Goal: Information Seeking & Learning: Understand process/instructions

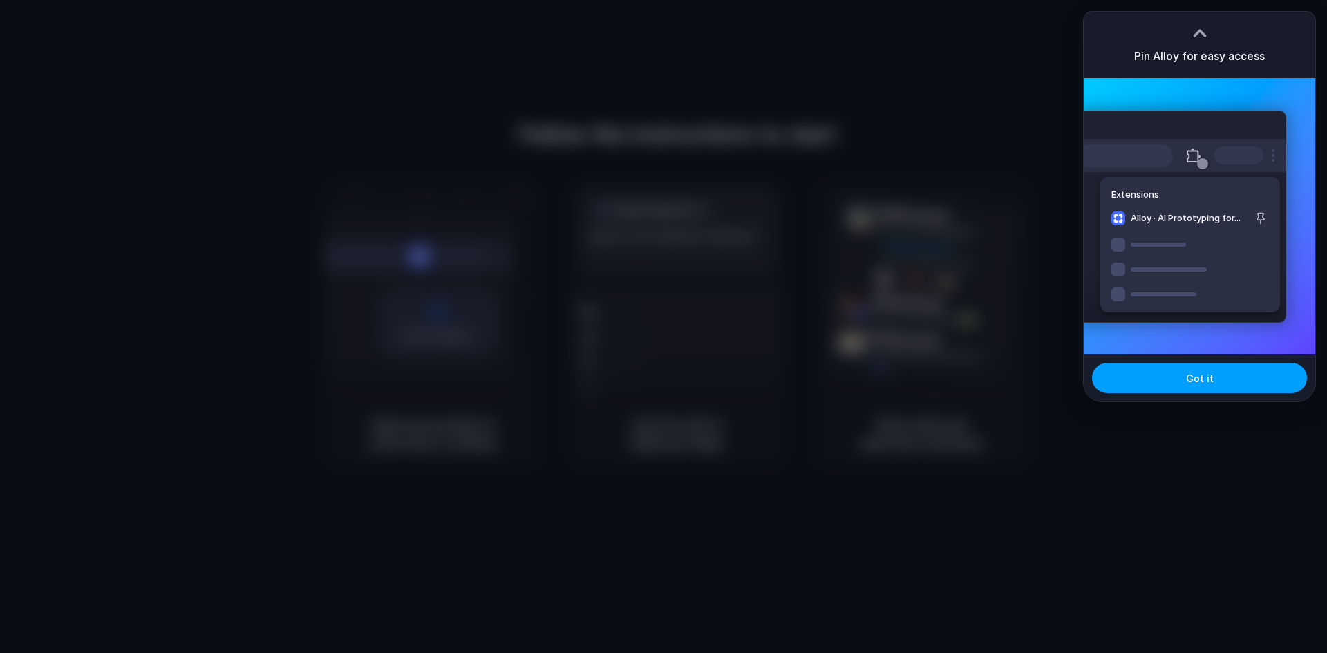
click at [1211, 375] on button "Got it" at bounding box center [1199, 378] width 215 height 30
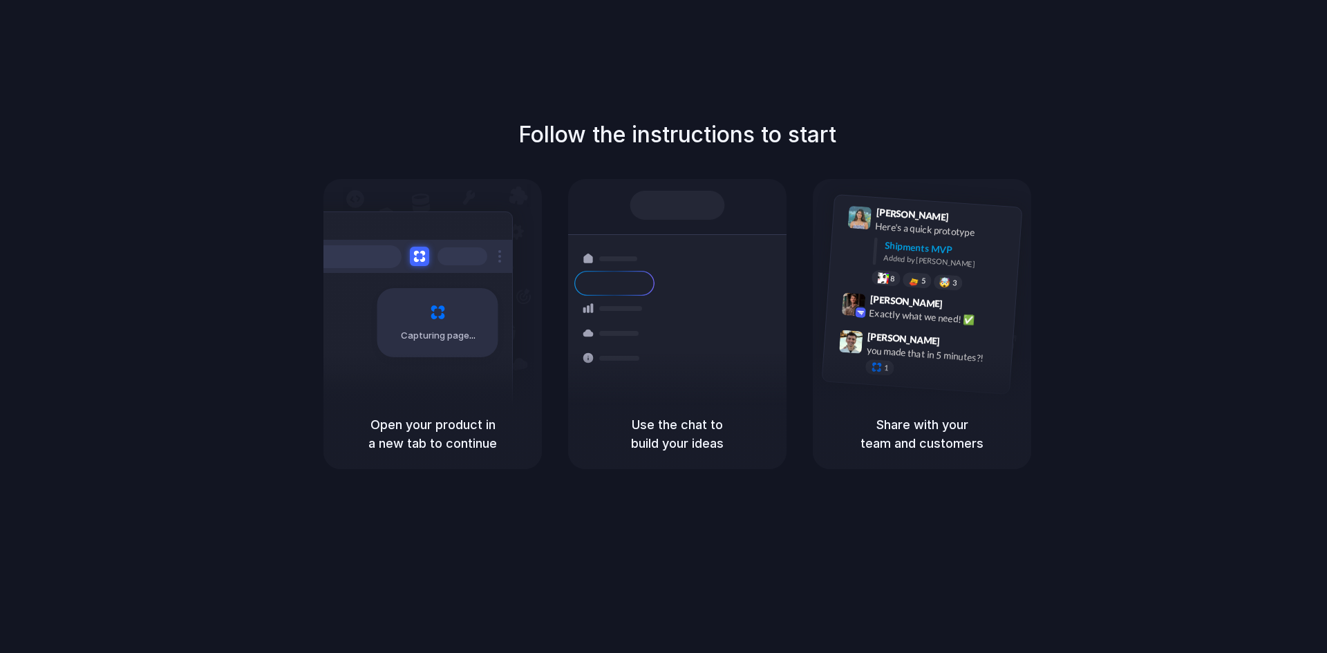
click at [659, 393] on div "Container from Shanghai 40ft • ETA Dec 28 • In transit Express delivery to NYC …" at bounding box center [727, 332] width 147 height 194
click at [942, 359] on div "you made that in 5 minutes?!" at bounding box center [935, 354] width 138 height 23
click at [788, 497] on div "Follow the instructions to start Capturing page Open your product in a new tab …" at bounding box center [677, 340] width 1355 height 681
click at [485, 408] on div "Open your product in a new tab to continue" at bounding box center [432, 434] width 218 height 70
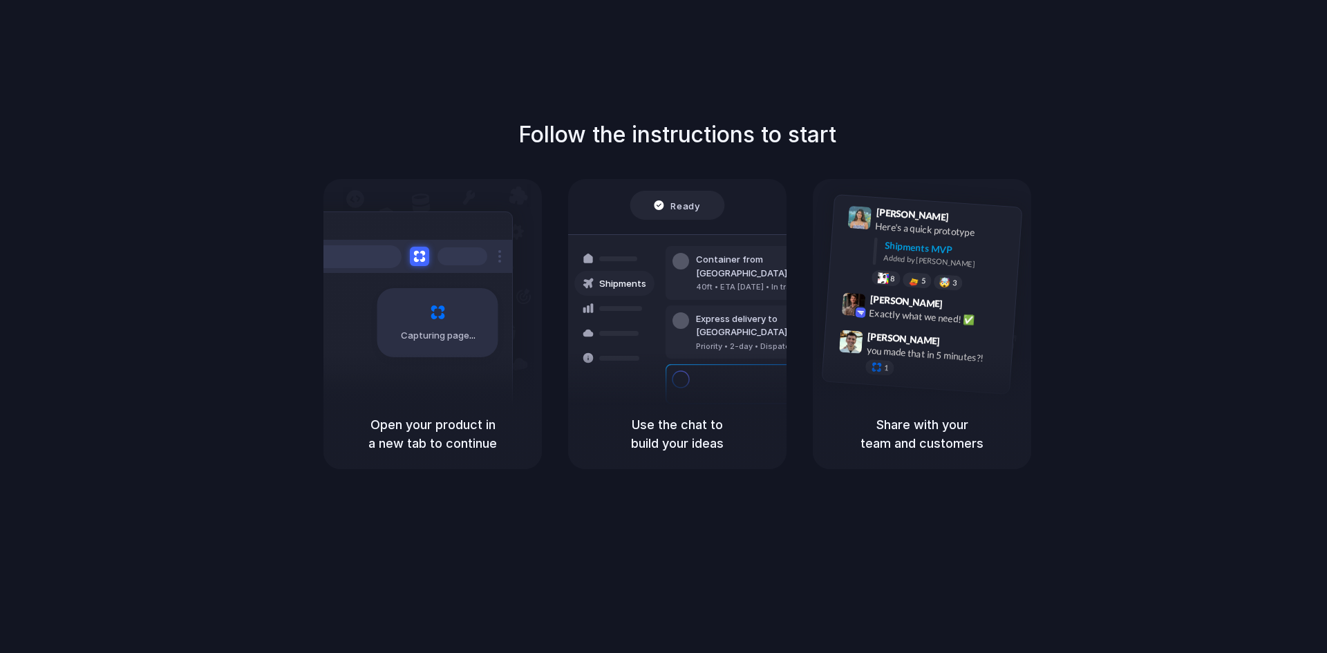
click at [585, 119] on h1 "Follow the instructions to start" at bounding box center [677, 134] width 318 height 33
click at [671, 411] on div "Use the chat to build your ideas" at bounding box center [677, 434] width 218 height 70
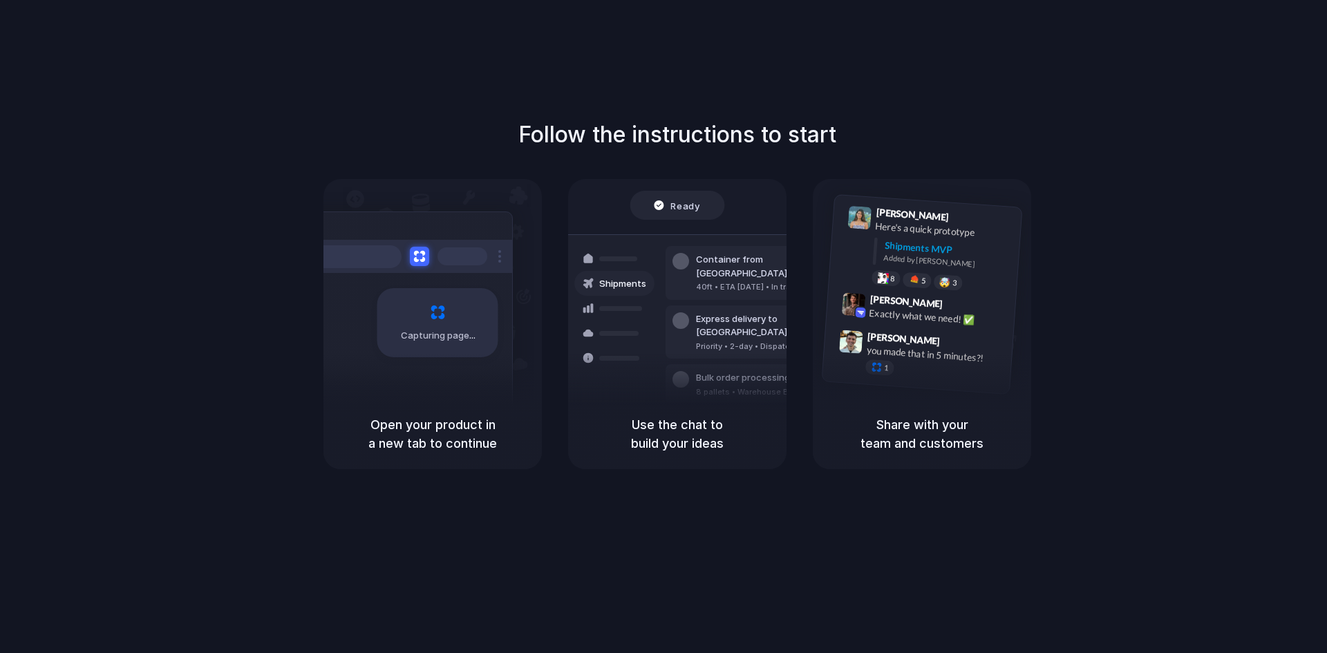
click at [665, 184] on div "Ready Shipments Container from Shanghai 40ft • ETA Dec 28 • In transit Express …" at bounding box center [677, 289] width 218 height 220
click at [890, 270] on div "Lily Parker 9:41 AM Here's a quick prototype Shipments MVP Added by Alloy 8 5 🤯…" at bounding box center [939, 250] width 147 height 87
click at [908, 385] on div "Lily Parker 9:41 AM Here's a quick prototype Shipments MVP Added by Alloy 8 5 🤯…" at bounding box center [922, 294] width 201 height 200
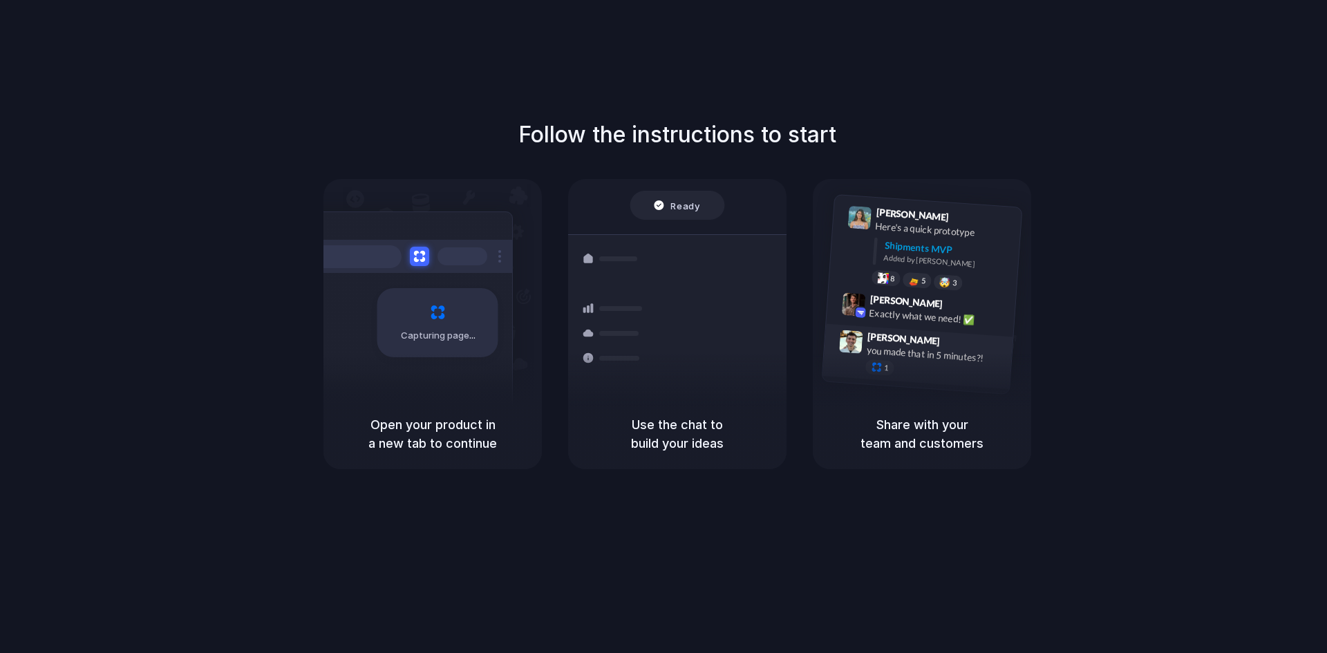
click at [907, 346] on div "you made that in 5 minutes?!" at bounding box center [935, 354] width 138 height 23
click at [875, 306] on div "Exactly what we need! ✅" at bounding box center [938, 317] width 138 height 23
click at [875, 359] on div "Simon Kubica 9:47 AM you made that in 5 minutes?! 1" at bounding box center [932, 358] width 145 height 52
click at [874, 341] on span "[PERSON_NAME]" at bounding box center [903, 339] width 73 height 20
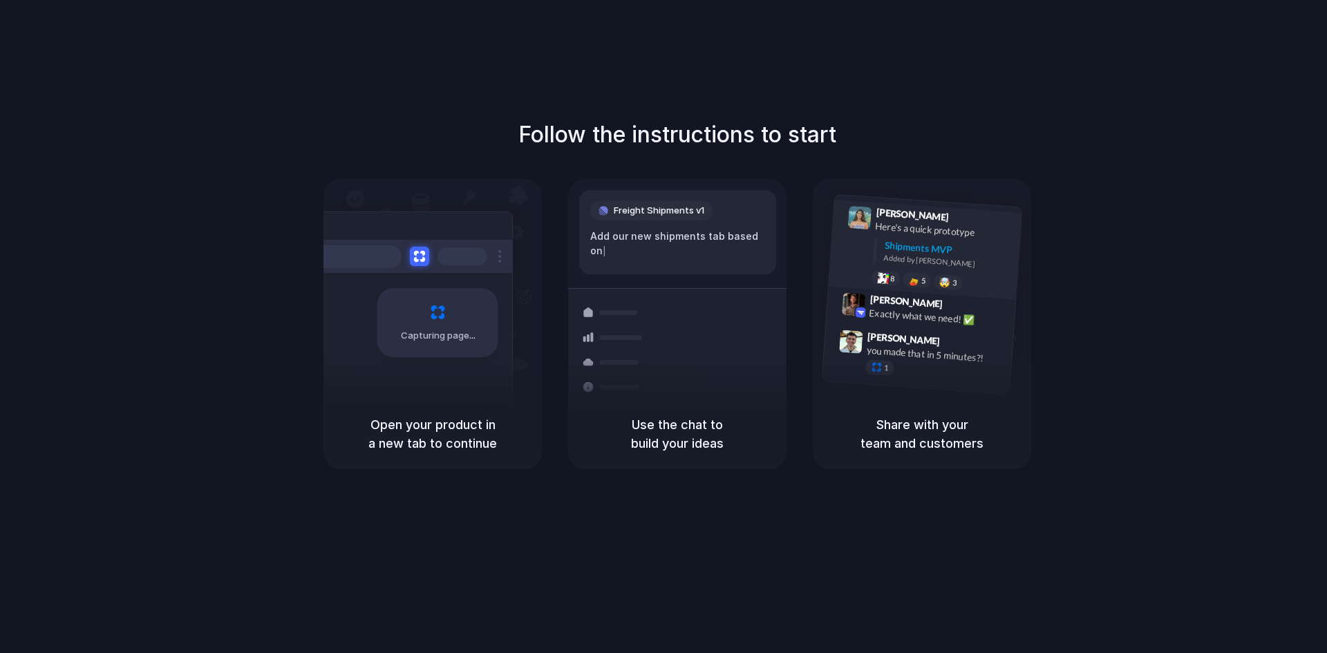
click at [887, 289] on div "Lily Parker 9:41 AM Here's a quick prototype Shipments MVP Added by Alloy 8 5 🤯…" at bounding box center [925, 250] width 193 height 100
click at [898, 449] on h5 "Share with your team and customers" at bounding box center [921, 433] width 185 height 37
click at [386, 303] on div "Capturing page" at bounding box center [437, 322] width 121 height 69
click at [403, 445] on h5 "Open your product in a new tab to continue" at bounding box center [432, 433] width 185 height 37
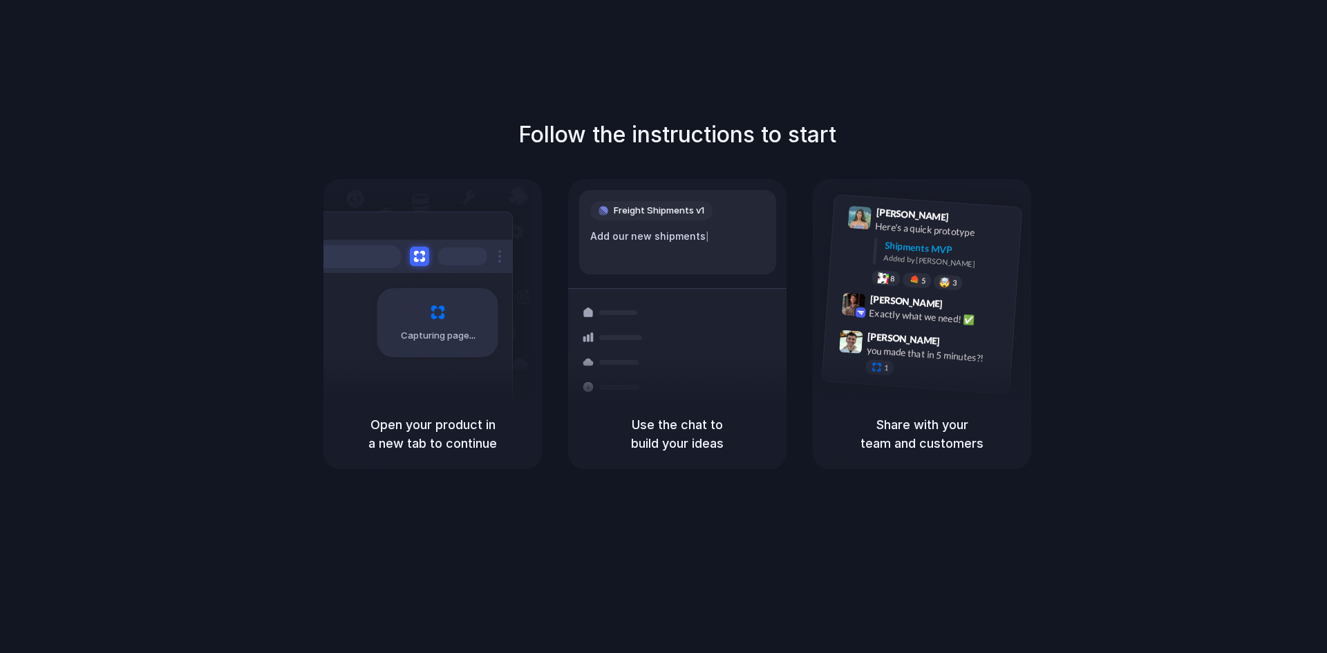
drag, startPoint x: 488, startPoint y: 123, endPoint x: 896, endPoint y: 150, distance: 408.6
click at [896, 150] on div "Follow the instructions to start Capturing page Open your product in a new tab …" at bounding box center [677, 293] width 1327 height 351
click at [553, 172] on div "Follow the instructions to start Capturing page Open your product in a new tab …" at bounding box center [677, 293] width 1327 height 351
click at [364, 168] on div "Follow the instructions to start Capturing page Open your product in a new tab …" at bounding box center [677, 293] width 1327 height 351
